Goal: Navigation & Orientation: Find specific page/section

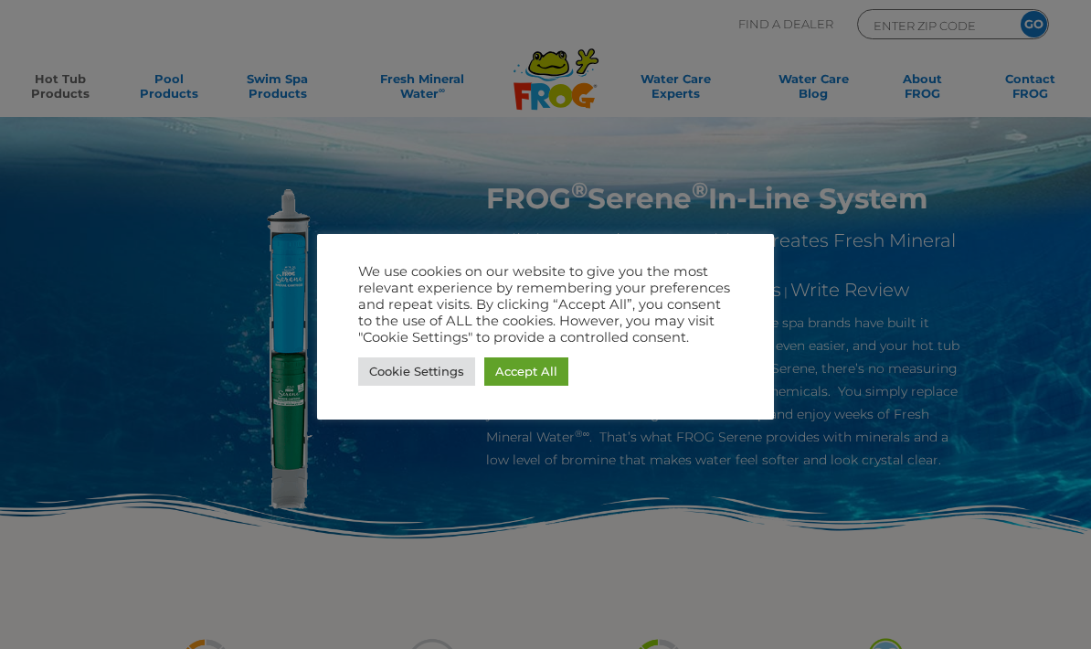
click at [539, 375] on link "Accept All" at bounding box center [526, 371] width 84 height 28
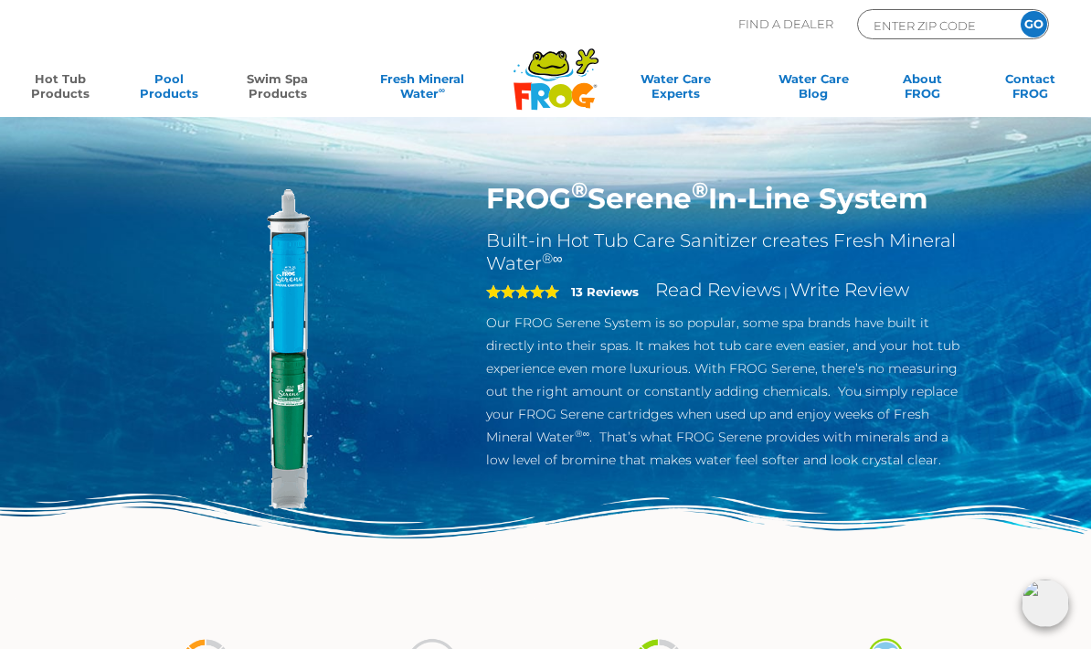
click at [302, 84] on link "Swim Spa Products" at bounding box center [277, 89] width 84 height 37
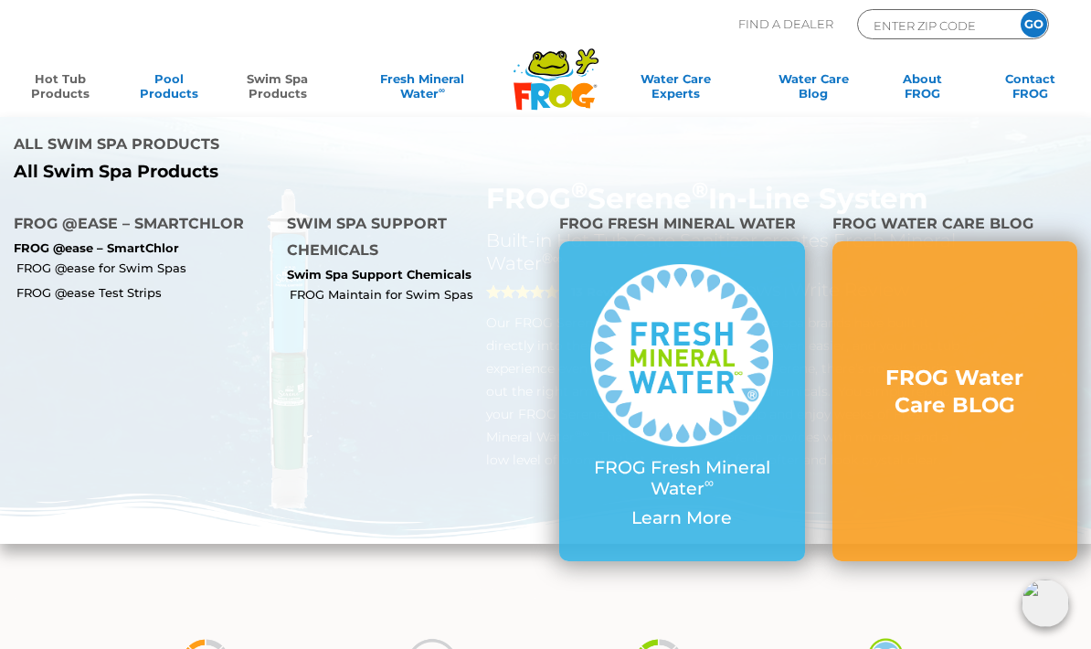
click at [159, 241] on p "FROG @ease – SmartChlor" at bounding box center [137, 248] width 246 height 15
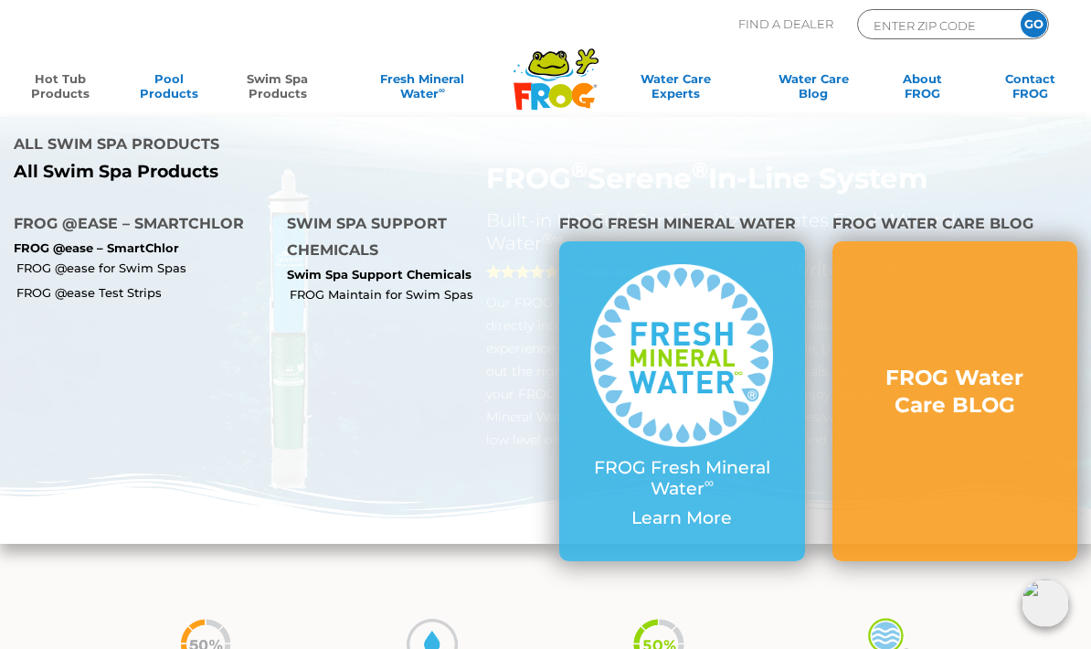
scroll to position [52, 0]
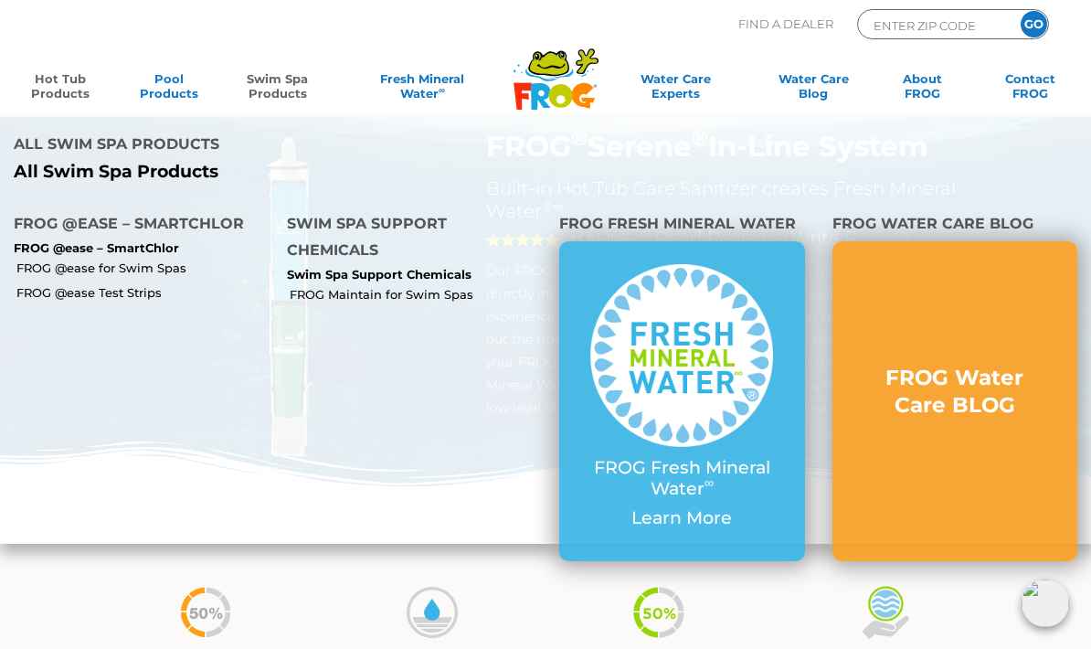
click at [931, 26] on input "ENTER ZIP CODE" at bounding box center [933, 25] width 123 height 21
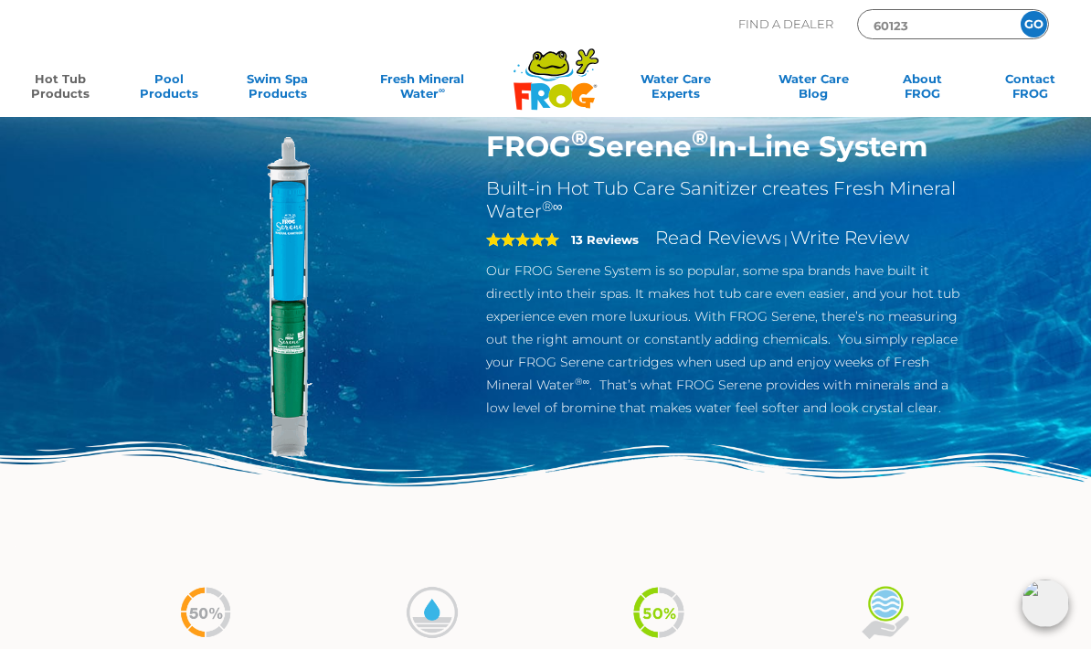
type input "60123"
click at [1033, 24] on input "GO" at bounding box center [1033, 24] width 26 height 26
click at [1041, 32] on input "GO" at bounding box center [1033, 24] width 26 height 26
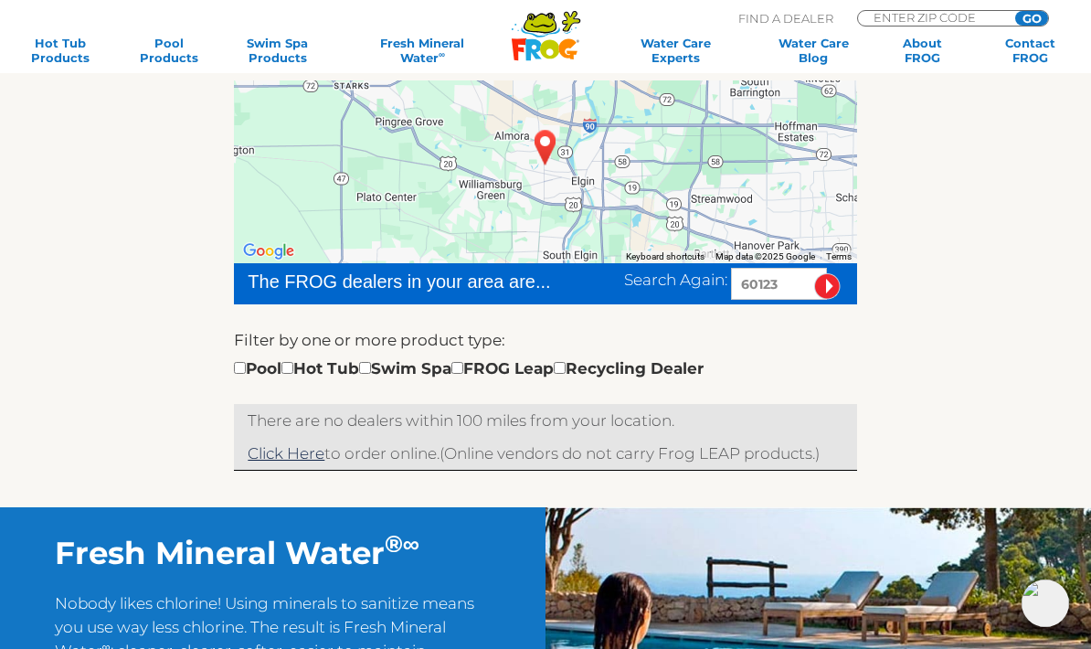
scroll to position [307, 0]
click at [293, 374] on input "checkbox" at bounding box center [287, 369] width 12 height 12
checkbox input "true"
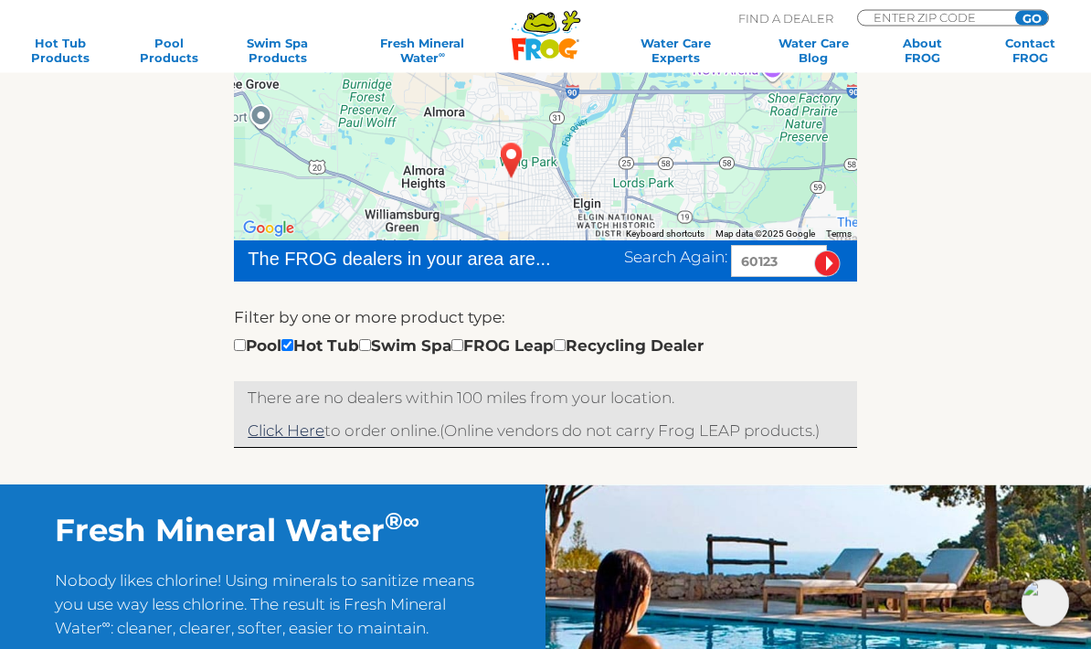
scroll to position [331, 0]
click at [307, 439] on link "Click Here" at bounding box center [286, 430] width 77 height 18
